Goal: Task Accomplishment & Management: Use online tool/utility

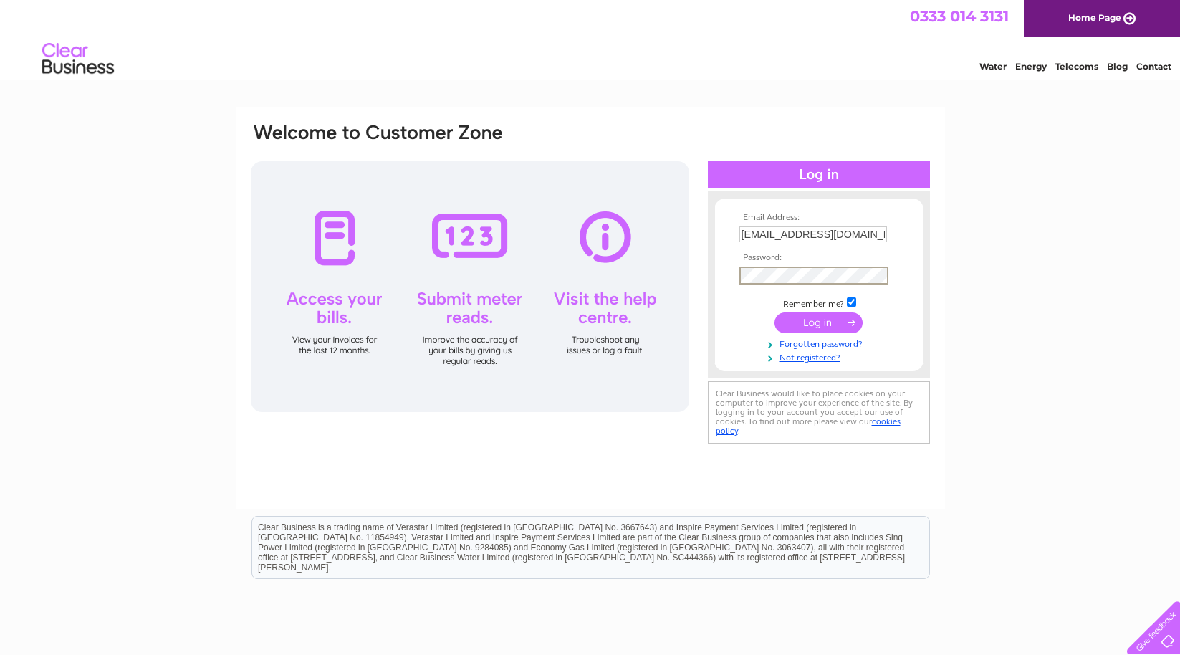
click at [800, 325] on input "submit" at bounding box center [818, 322] width 88 height 20
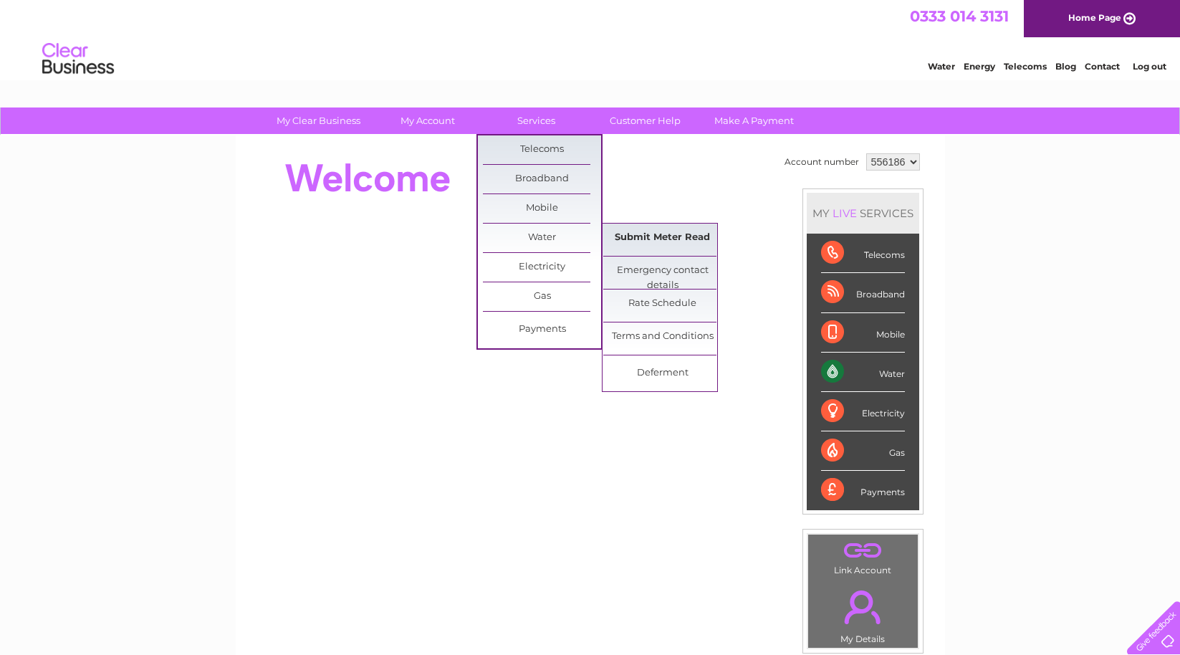
click at [677, 243] on link "Submit Meter Read" at bounding box center [662, 238] width 118 height 29
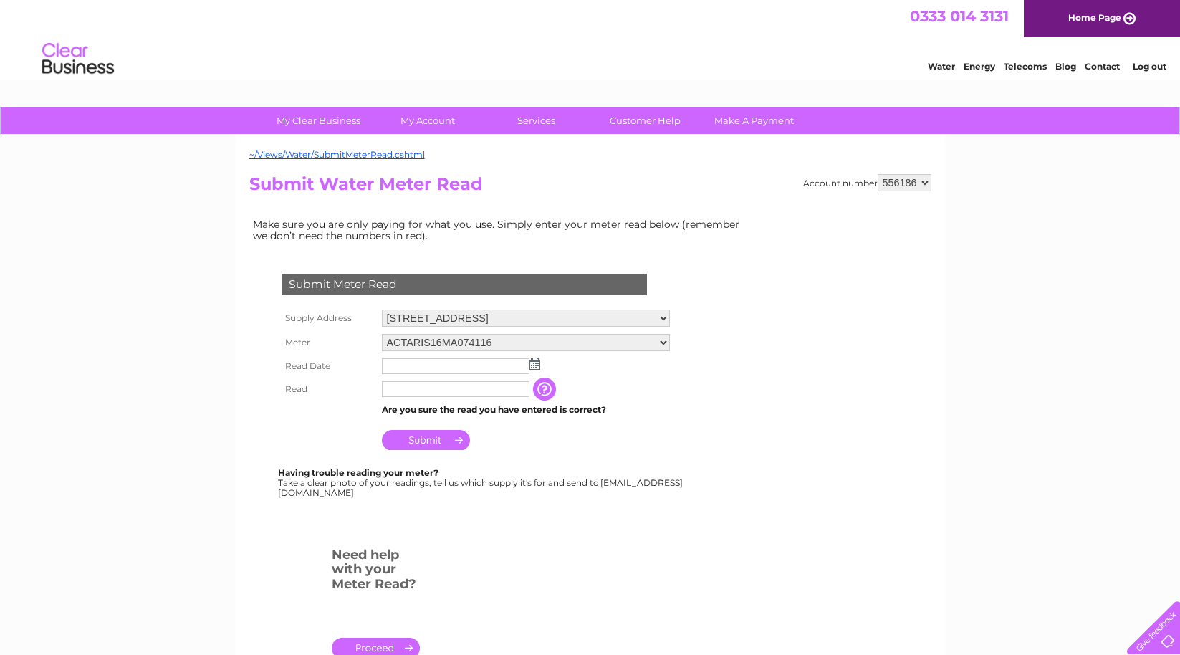
click at [536, 370] on img at bounding box center [534, 363] width 11 height 11
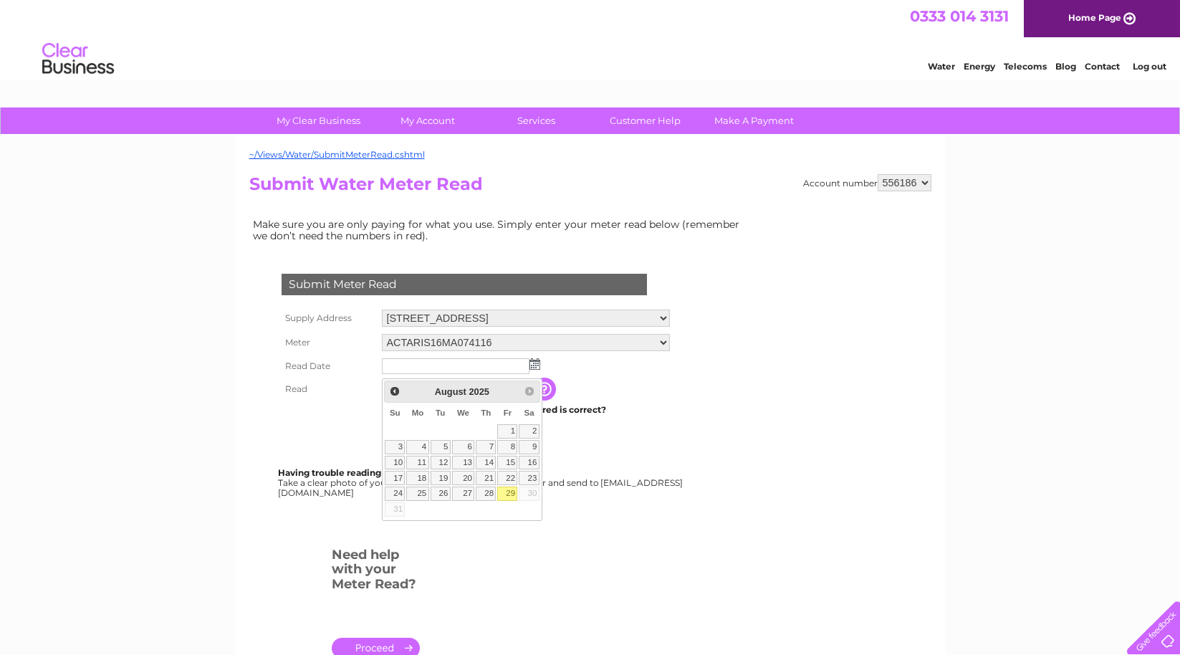
click at [510, 490] on link "29" at bounding box center [507, 493] width 20 height 14
type input "[DATE]"
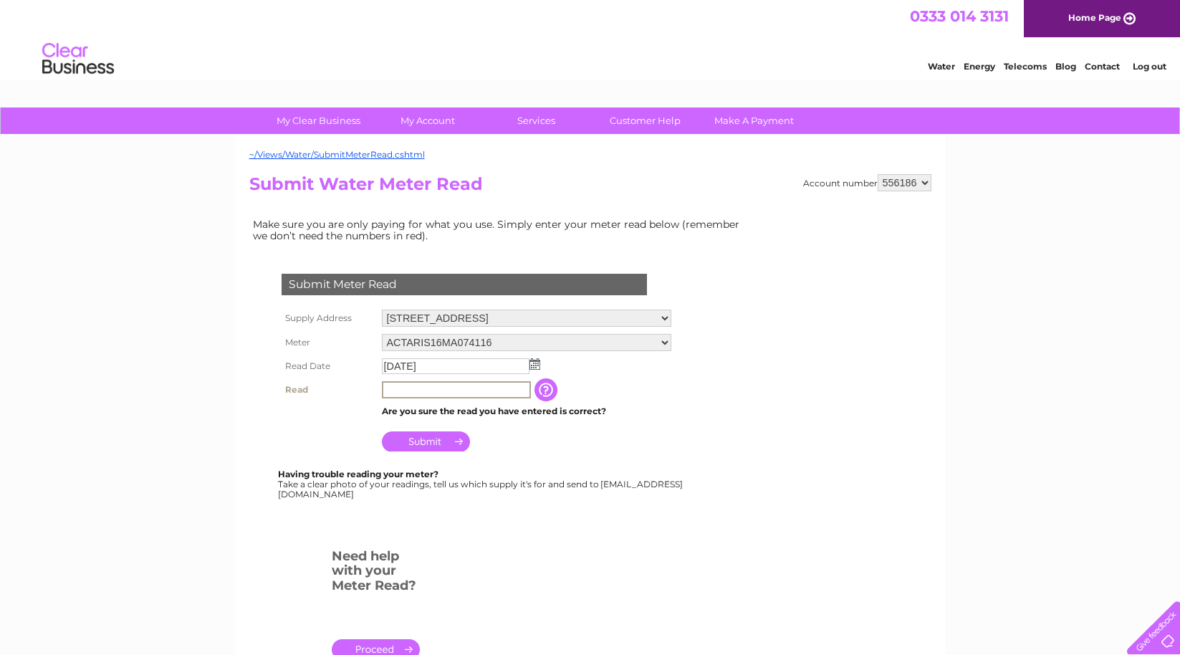
click at [422, 390] on input "text" at bounding box center [456, 389] width 149 height 17
type input "02027"
click at [423, 449] on input "Submit" at bounding box center [426, 441] width 88 height 20
